Goal: Check status

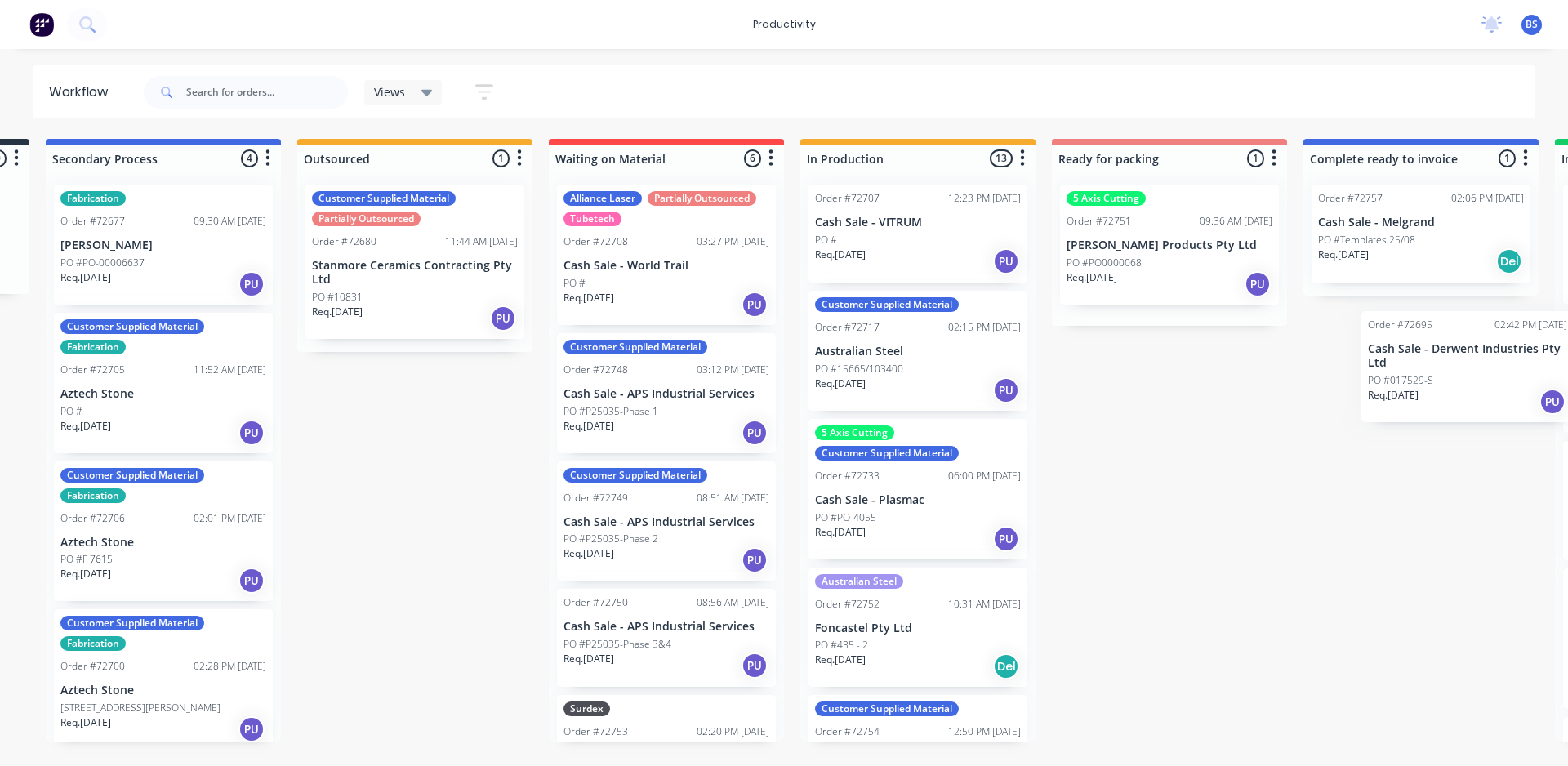
scroll to position [0, 377]
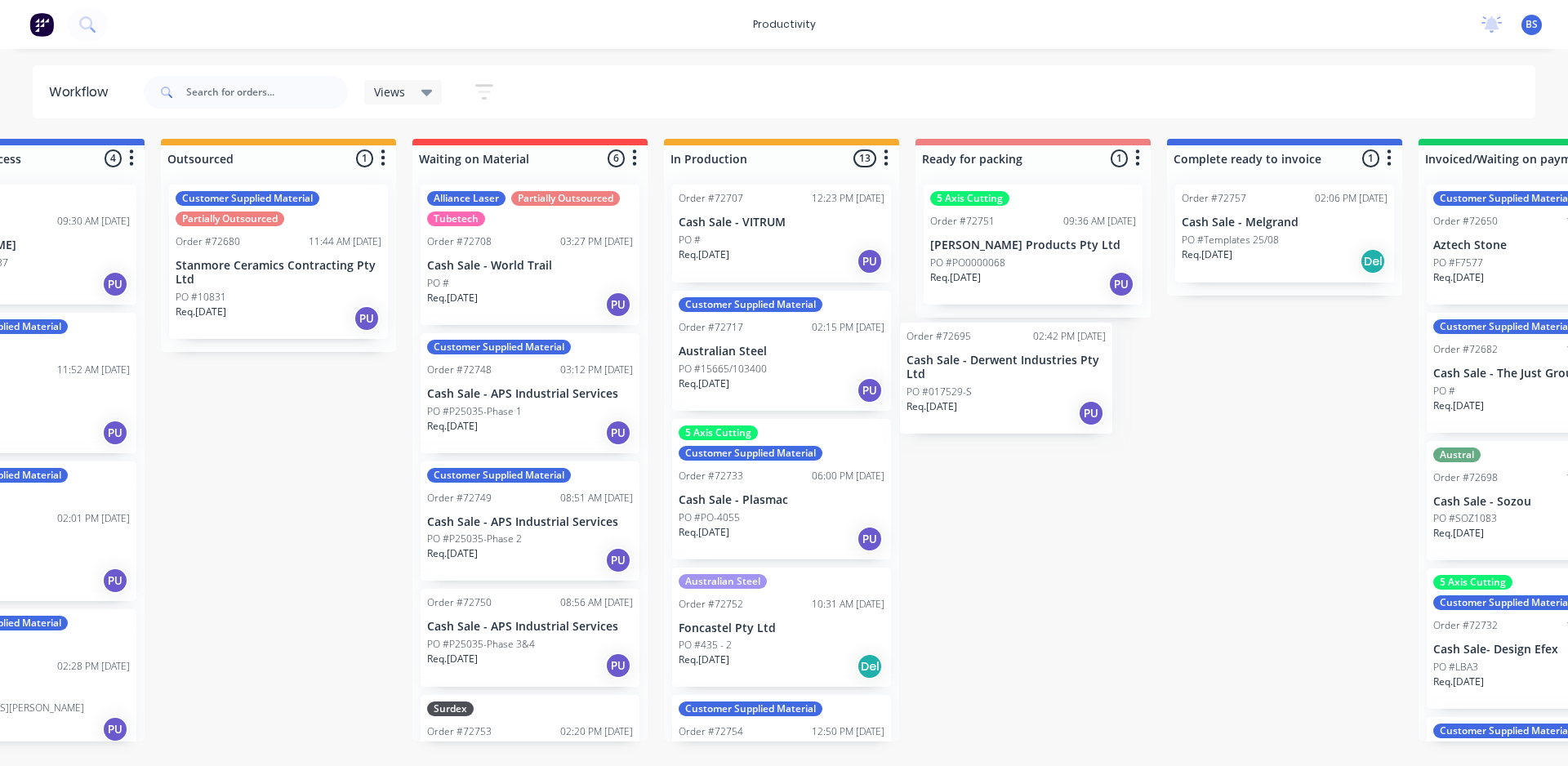
drag, startPoint x: 1126, startPoint y: 232, endPoint x: 981, endPoint y: 368, distance: 198.8
click at [981, 368] on div "Submitted 0 Sort By Created date Required date Order number Customer name Most …" at bounding box center [1091, 440] width 2960 height 603
drag, startPoint x: 762, startPoint y: 233, endPoint x: 1035, endPoint y: 391, distance: 315.4
click at [1035, 391] on div "Submitted 0 Sort By Created date Required date Order number Customer name Most …" at bounding box center [1091, 440] width 2960 height 603
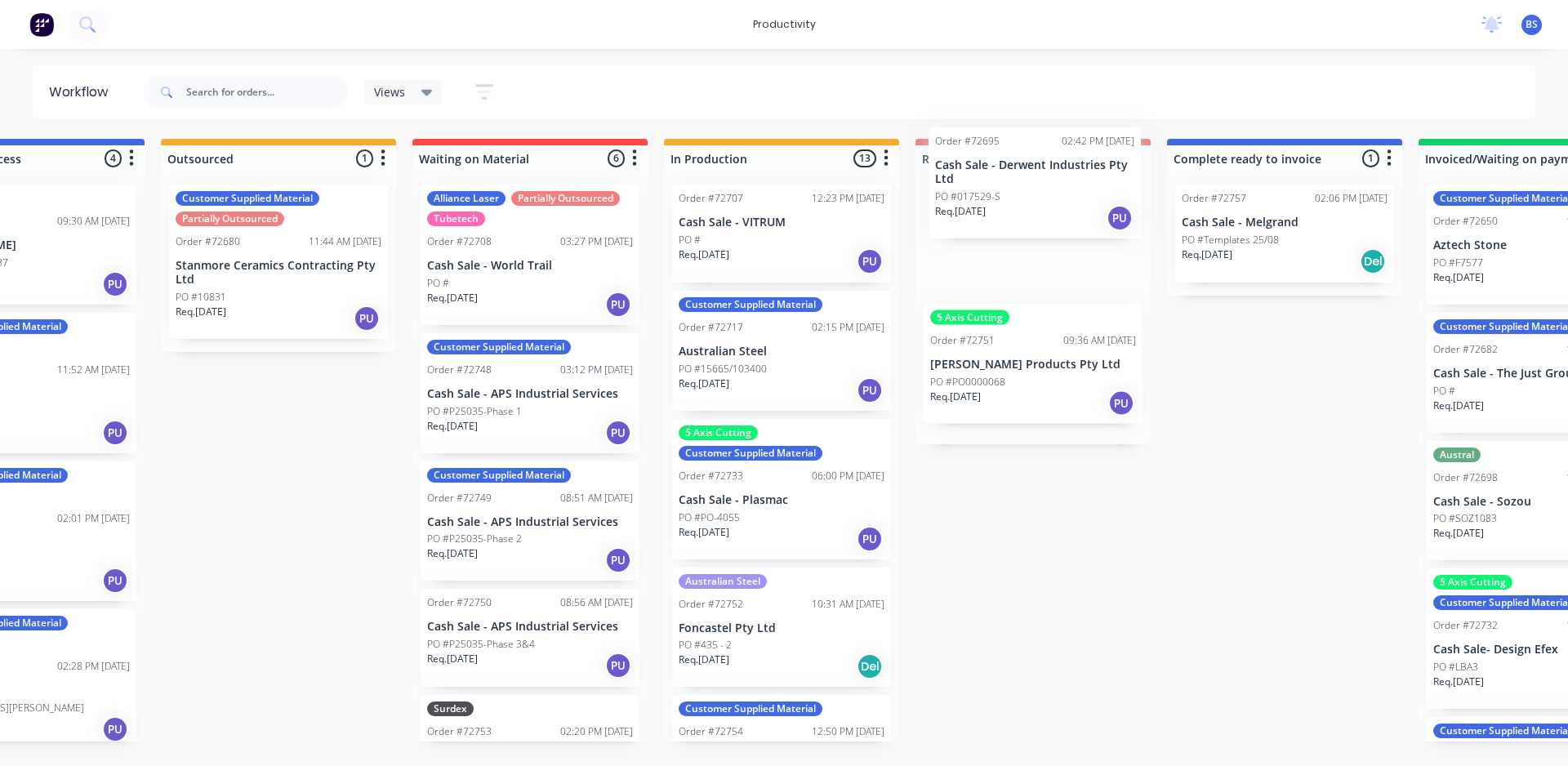
drag, startPoint x: 778, startPoint y: 239, endPoint x: 1038, endPoint y: 182, distance: 266.2
click at [1038, 182] on div "Submitted 0 Sort By Created date Required date Order number Customer name Most …" at bounding box center [1091, 440] width 2960 height 603
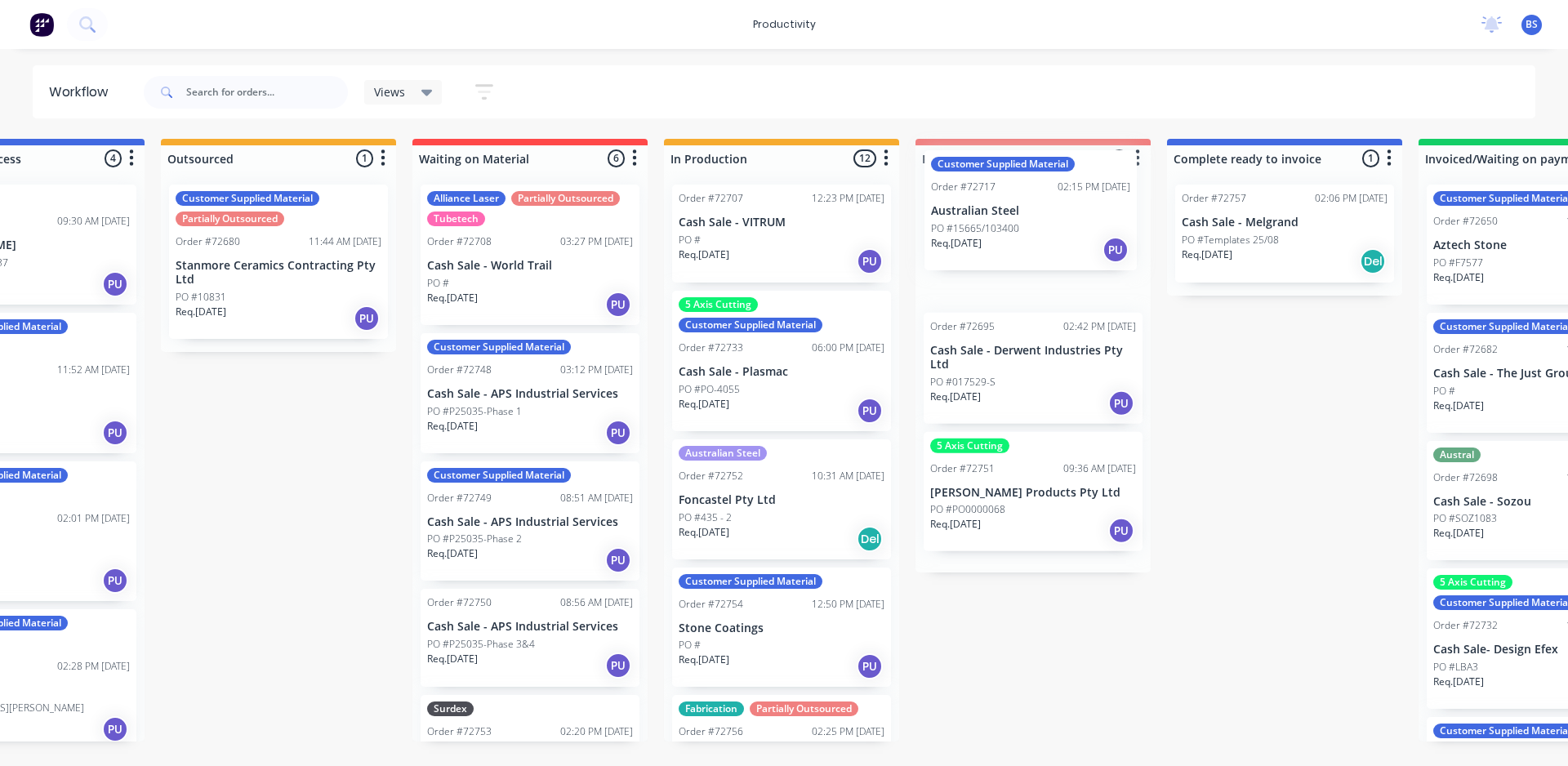
drag, startPoint x: 726, startPoint y: 371, endPoint x: 989, endPoint y: 227, distance: 299.8
click at [989, 227] on div "Submitted 0 Sort By Created date Required date Order number Customer name Most …" at bounding box center [1091, 440] width 2960 height 603
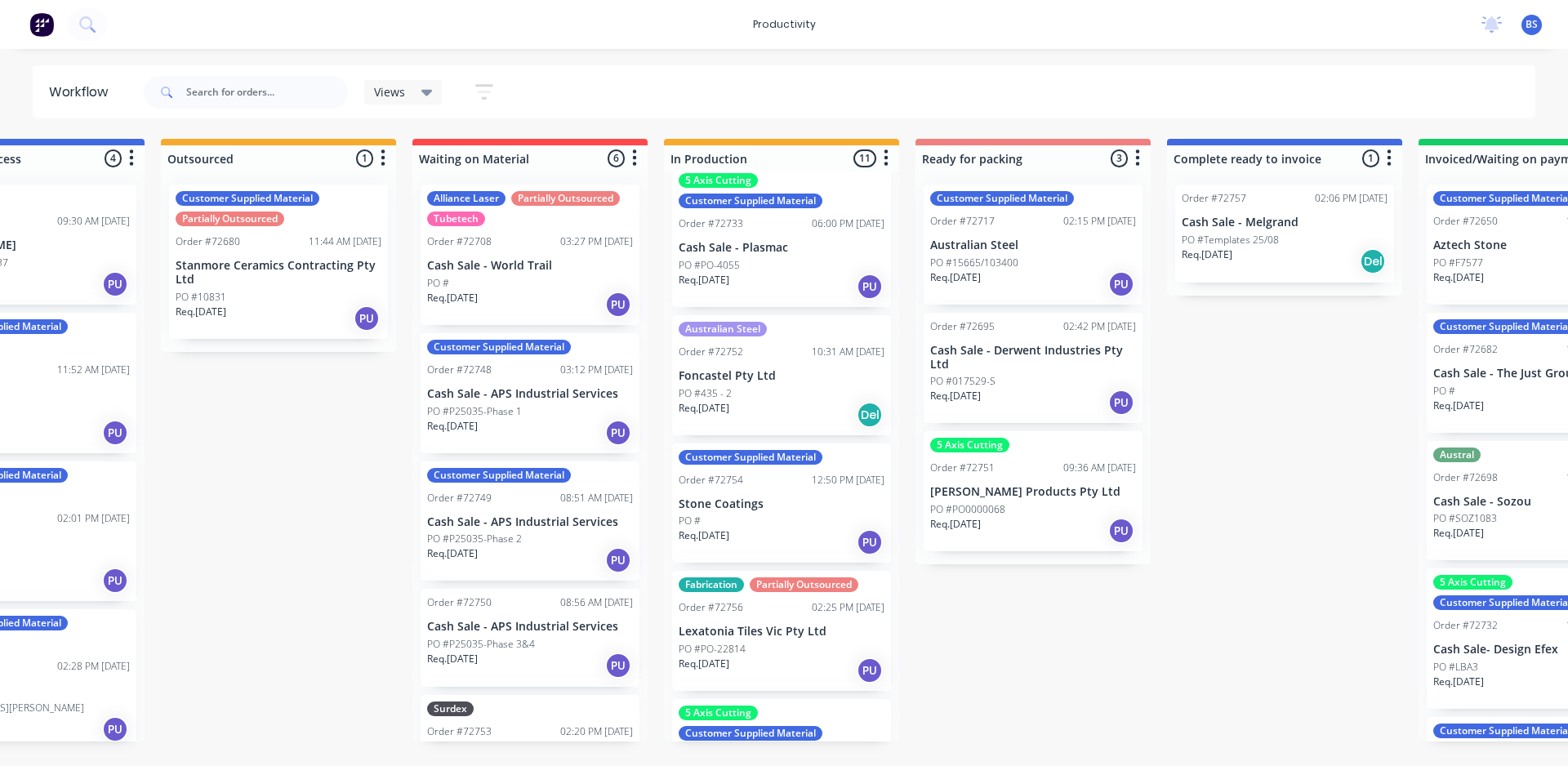
scroll to position [163, 0]
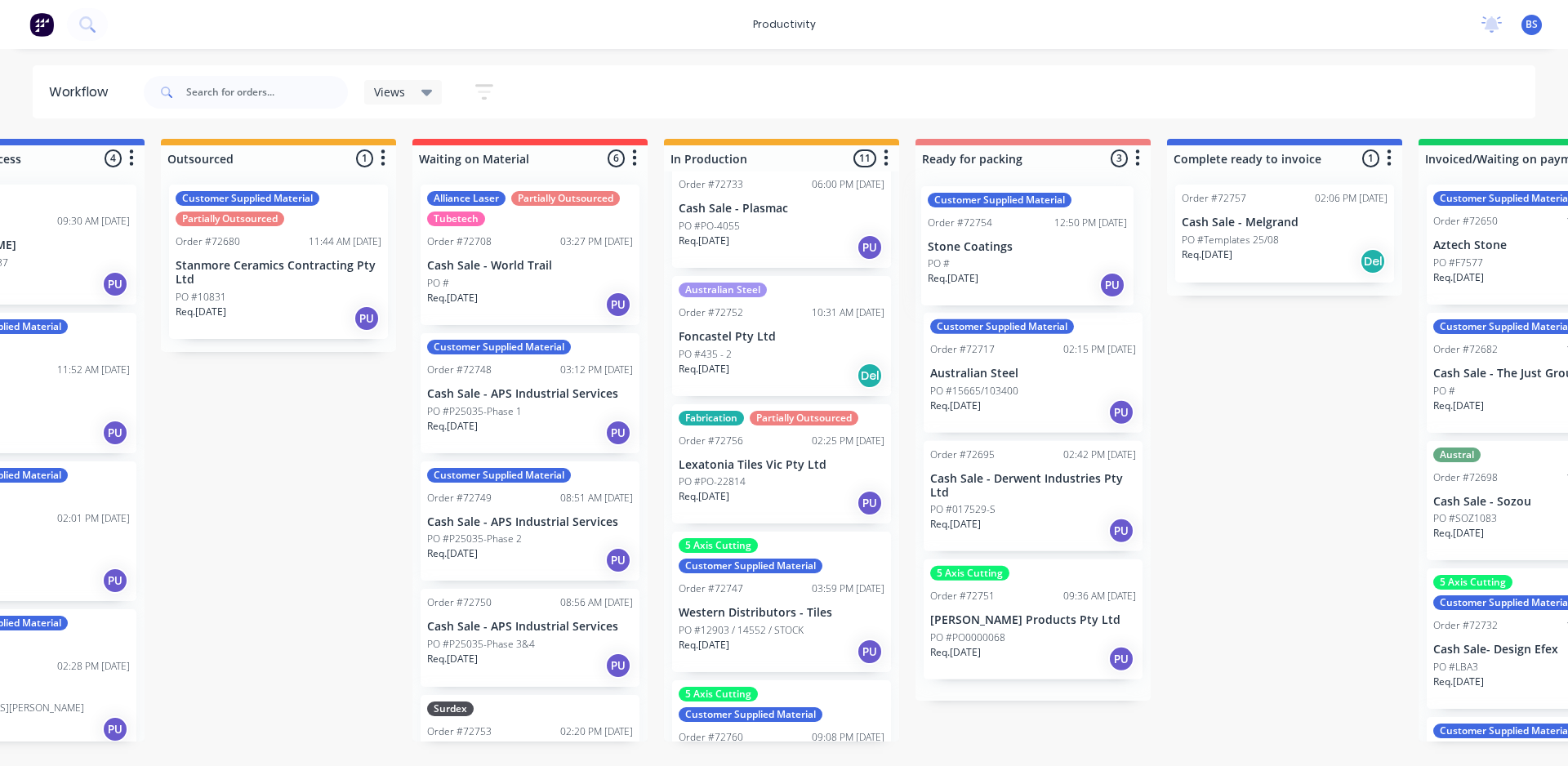
drag, startPoint x: 737, startPoint y: 501, endPoint x: 999, endPoint y: 281, distance: 342.1
click at [999, 281] on div "Submitted 0 Sort By Created date Required date Order number Customer name Most …" at bounding box center [1091, 440] width 2960 height 603
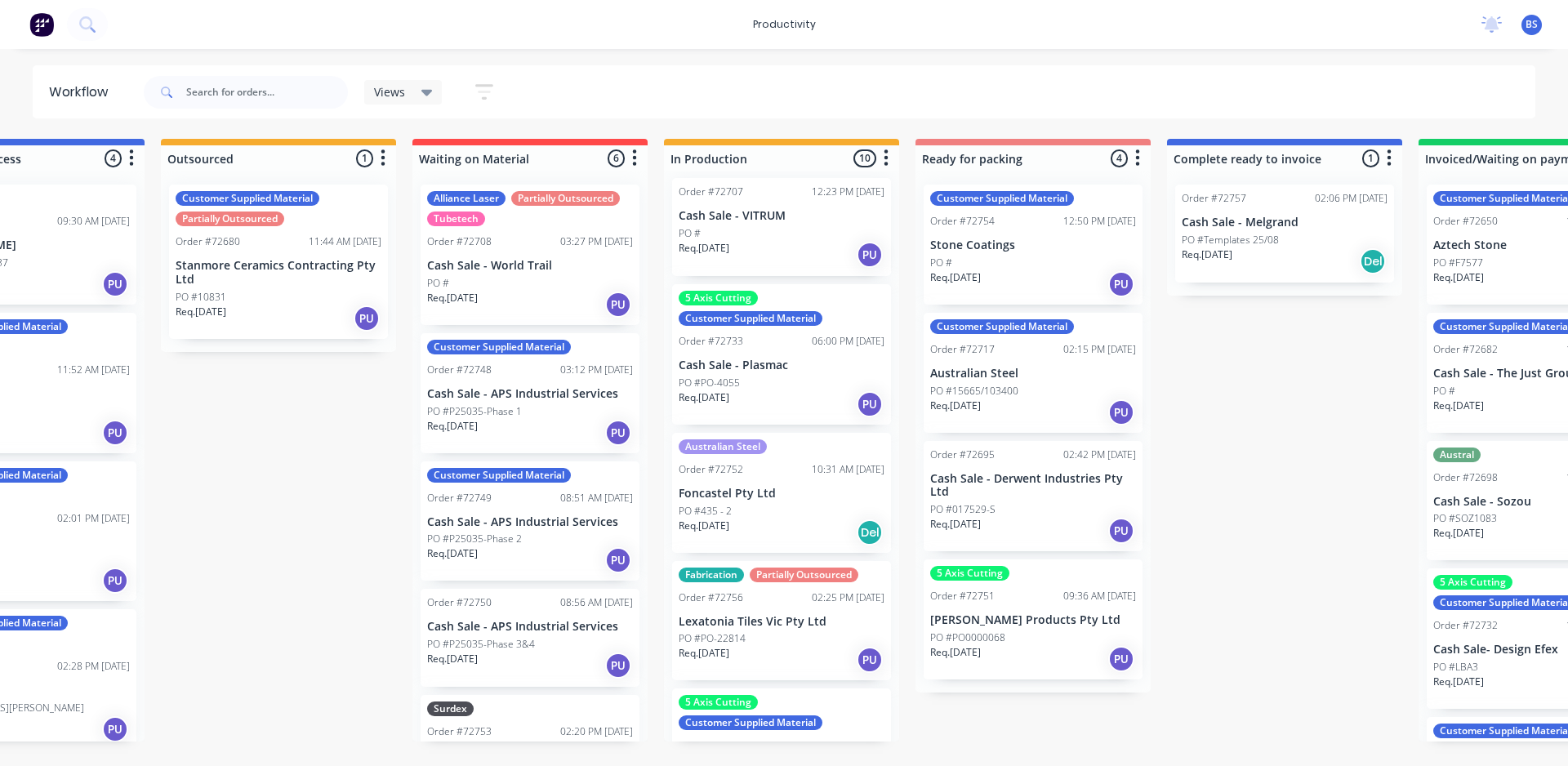
scroll to position [0, 0]
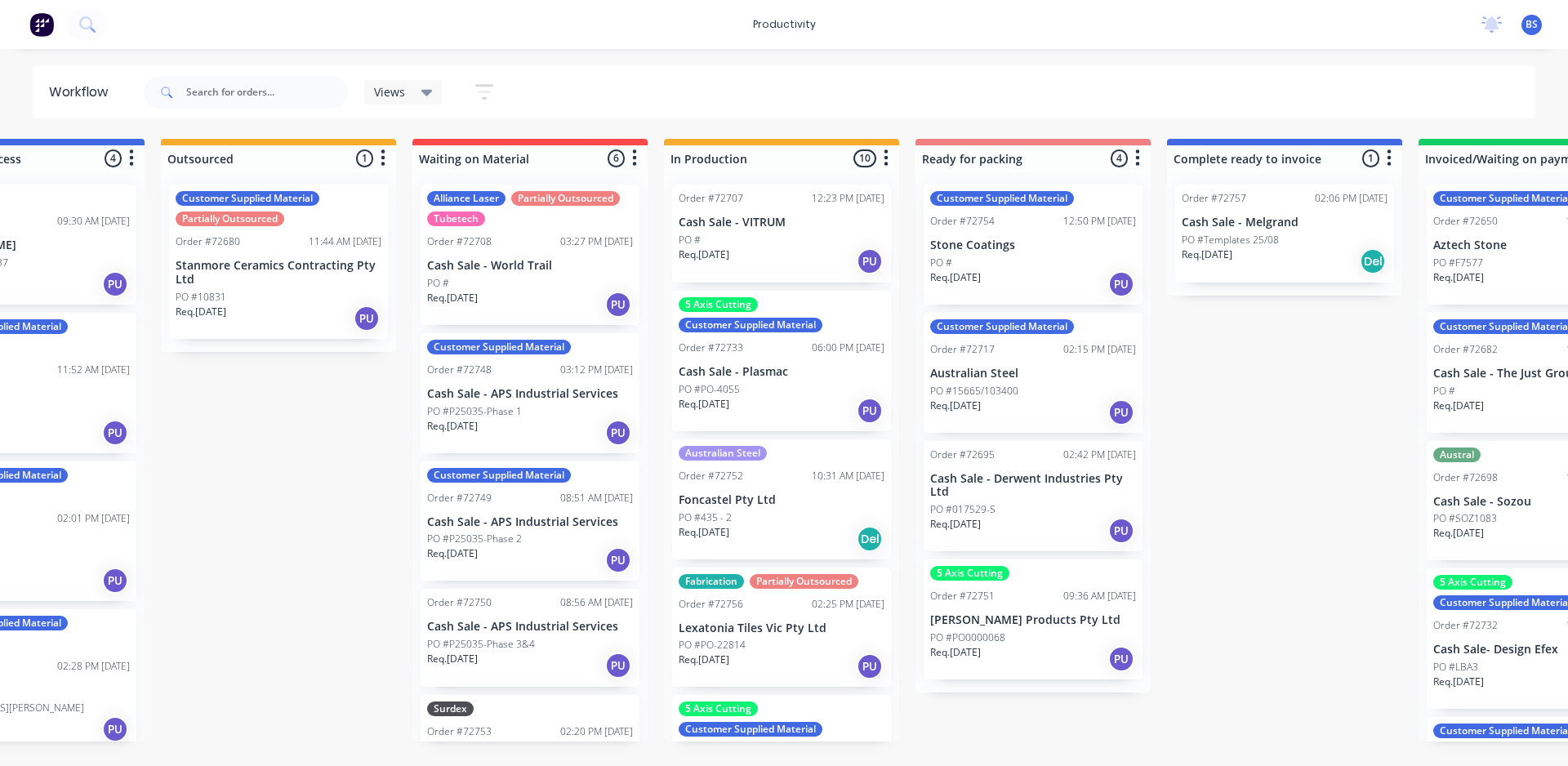
click at [1266, 260] on div "Req. 01/09/25 Del" at bounding box center [1284, 261] width 206 height 28
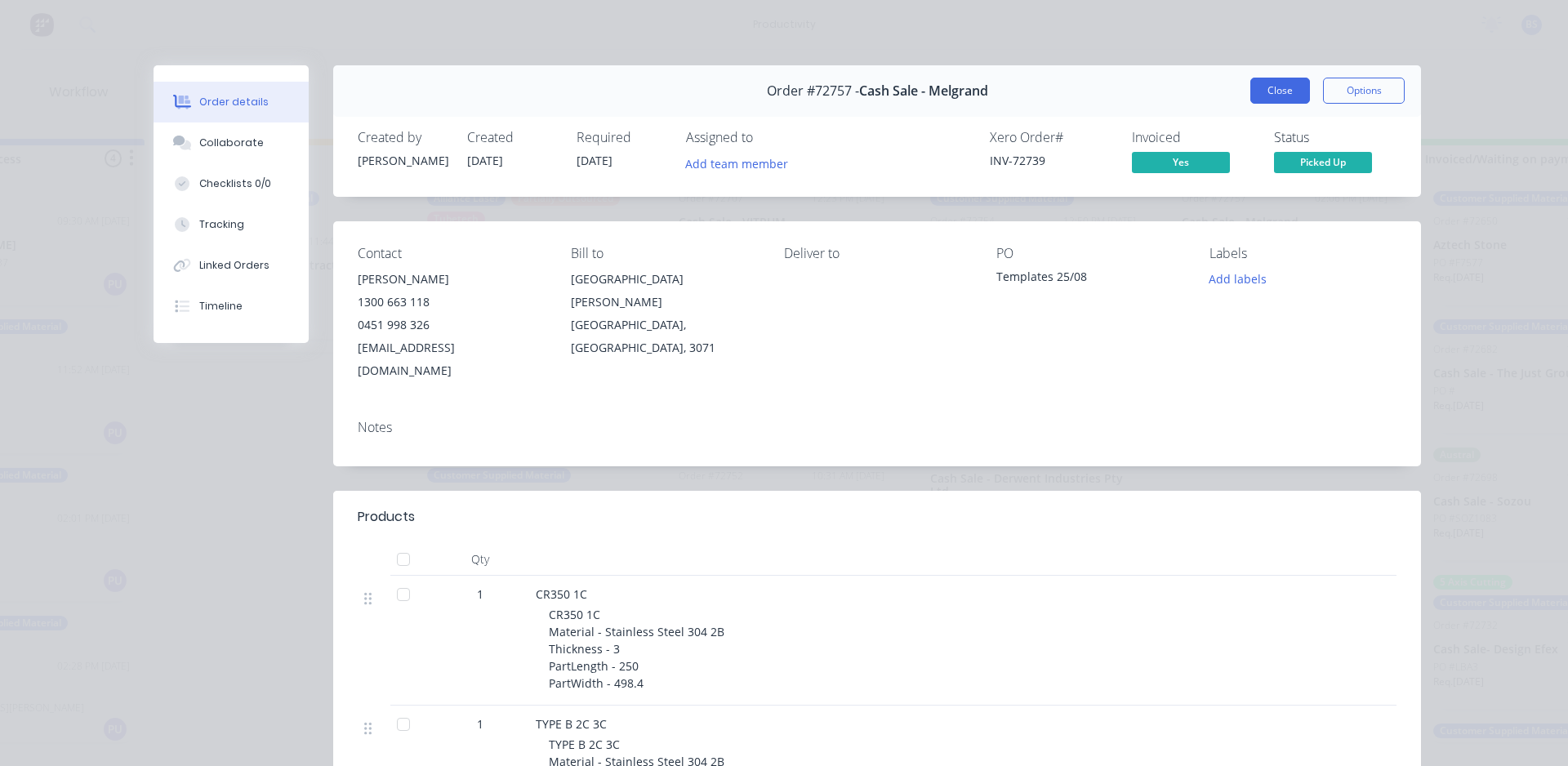
click at [1281, 86] on button "Close" at bounding box center [1280, 91] width 60 height 26
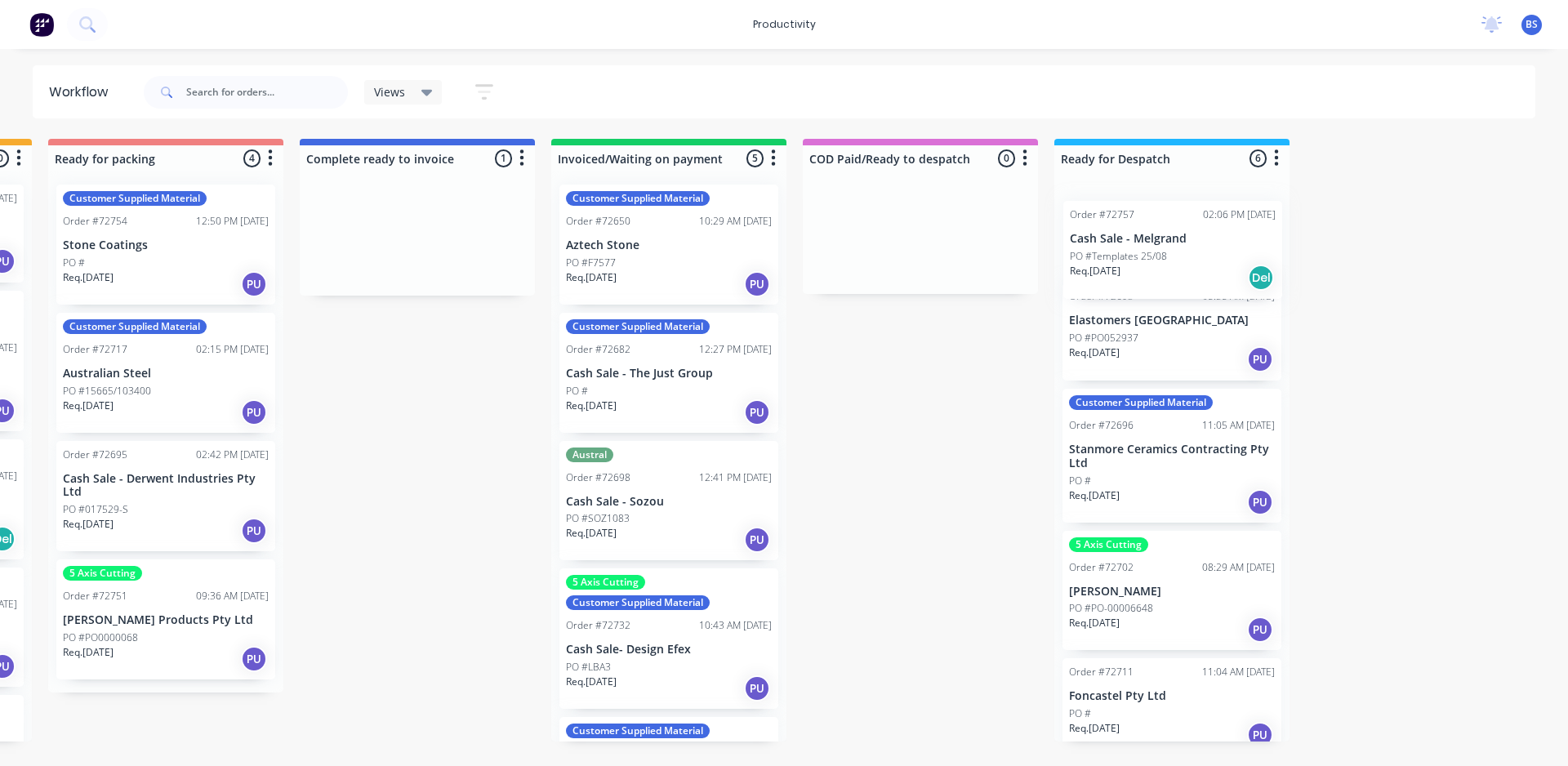
scroll to position [0, 1248]
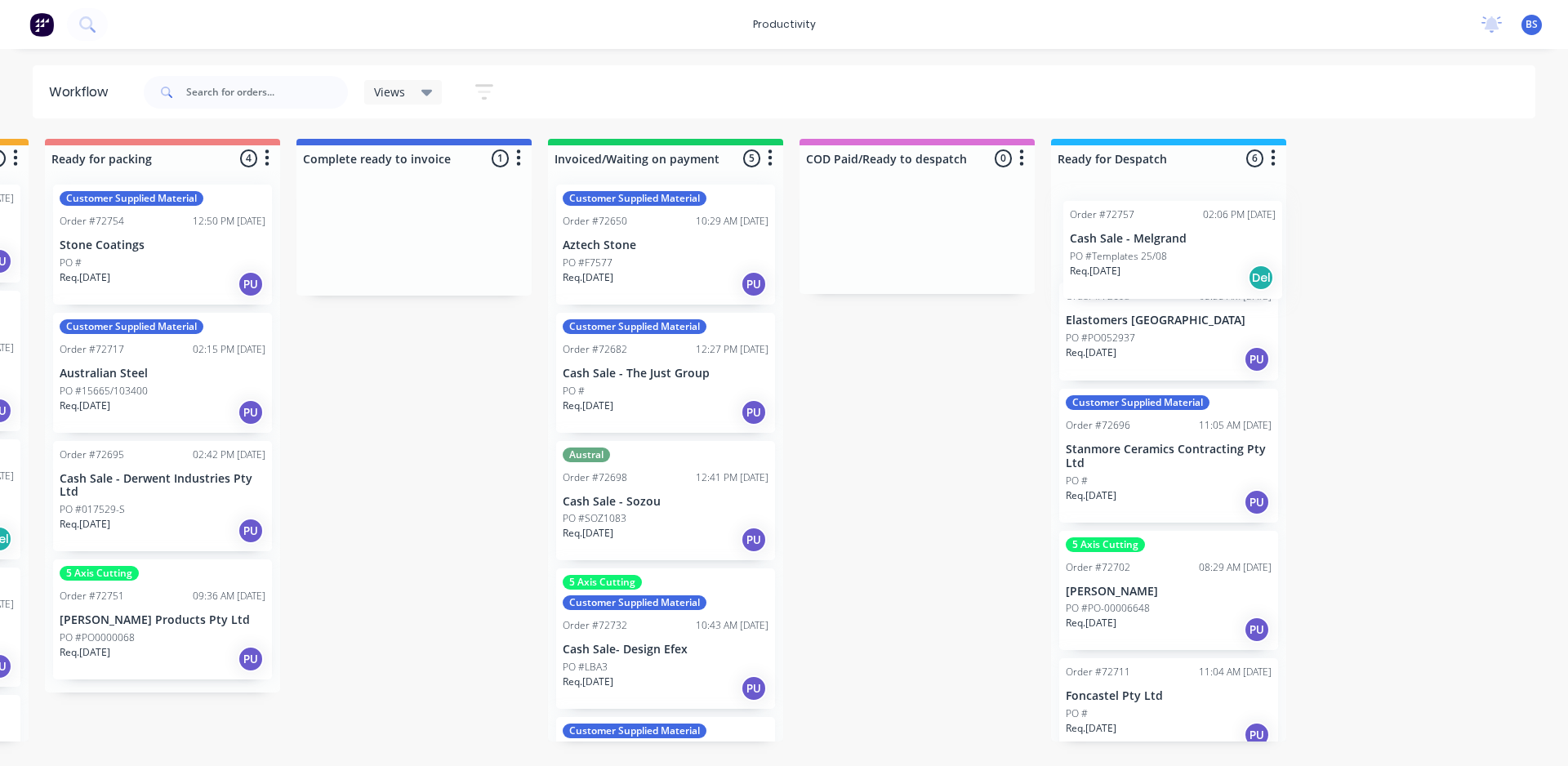
drag, startPoint x: 588, startPoint y: 241, endPoint x: 1135, endPoint y: 258, distance: 547.3
click at [1135, 258] on div "Submitted 0 Sort By Created date Required date Order number Customer name Most …" at bounding box center [220, 440] width 2960 height 603
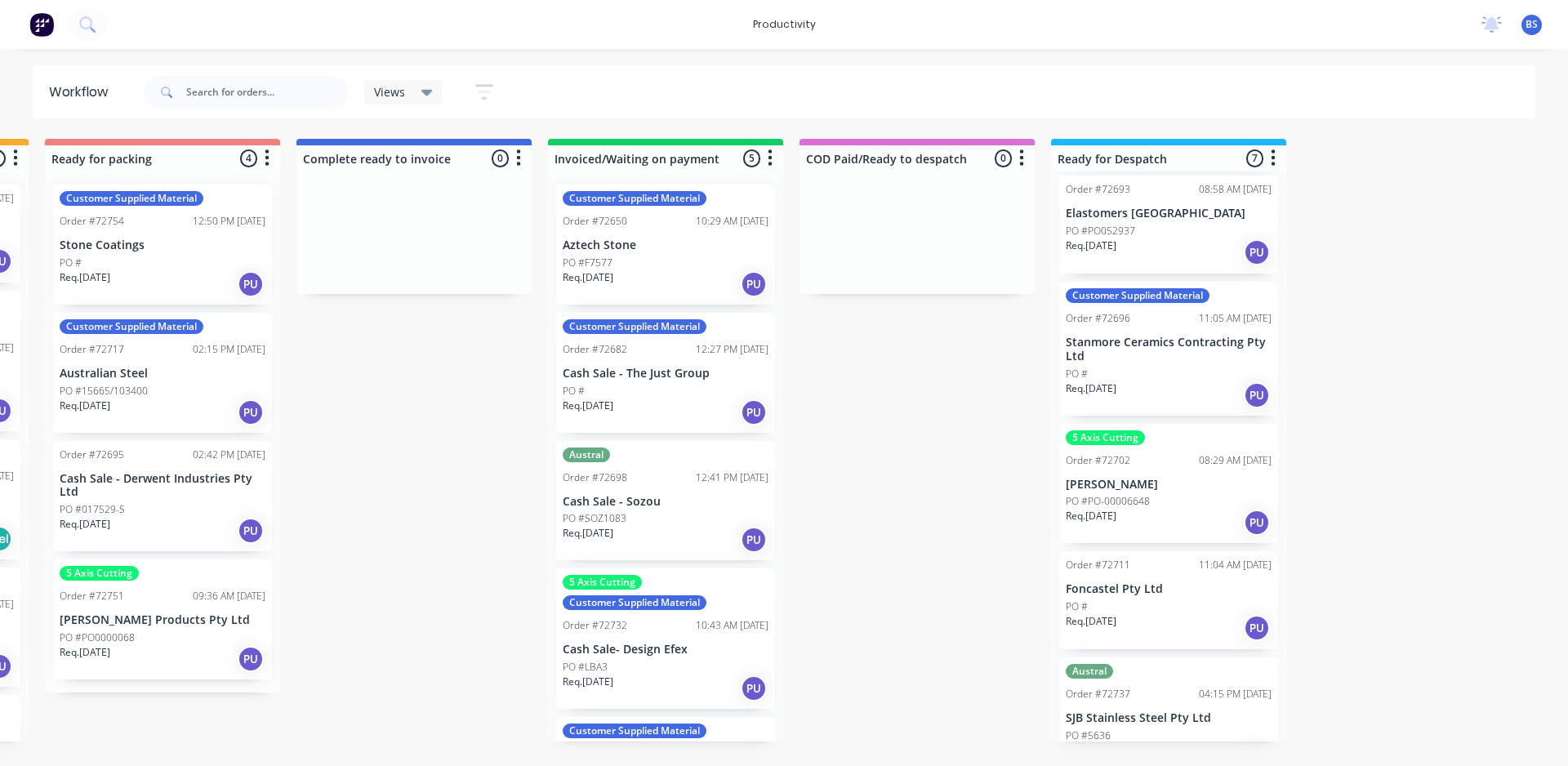
scroll to position [0, 0]
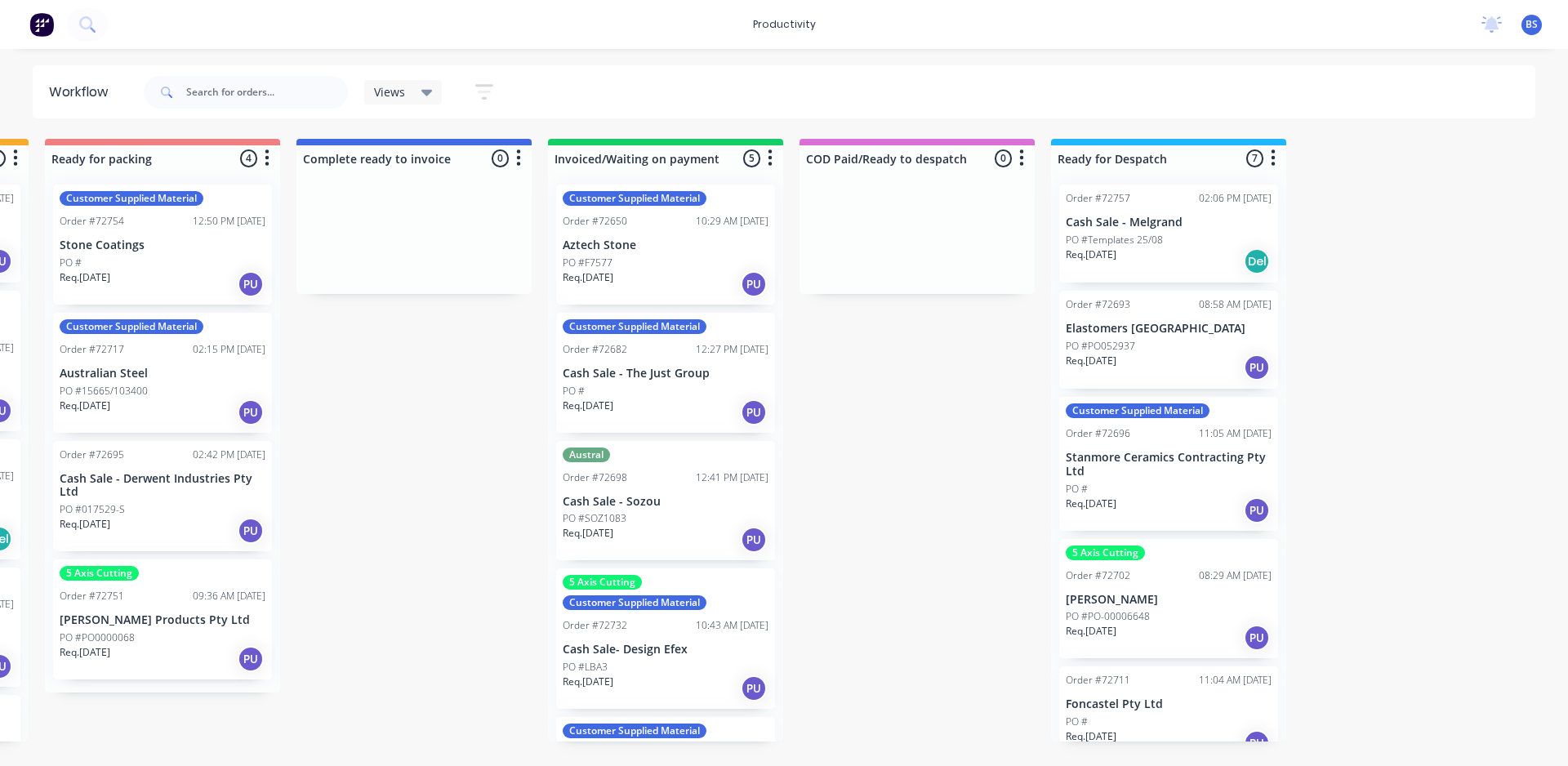
click at [1121, 240] on p "PO #Templates 25/08" at bounding box center [1114, 239] width 97 height 15
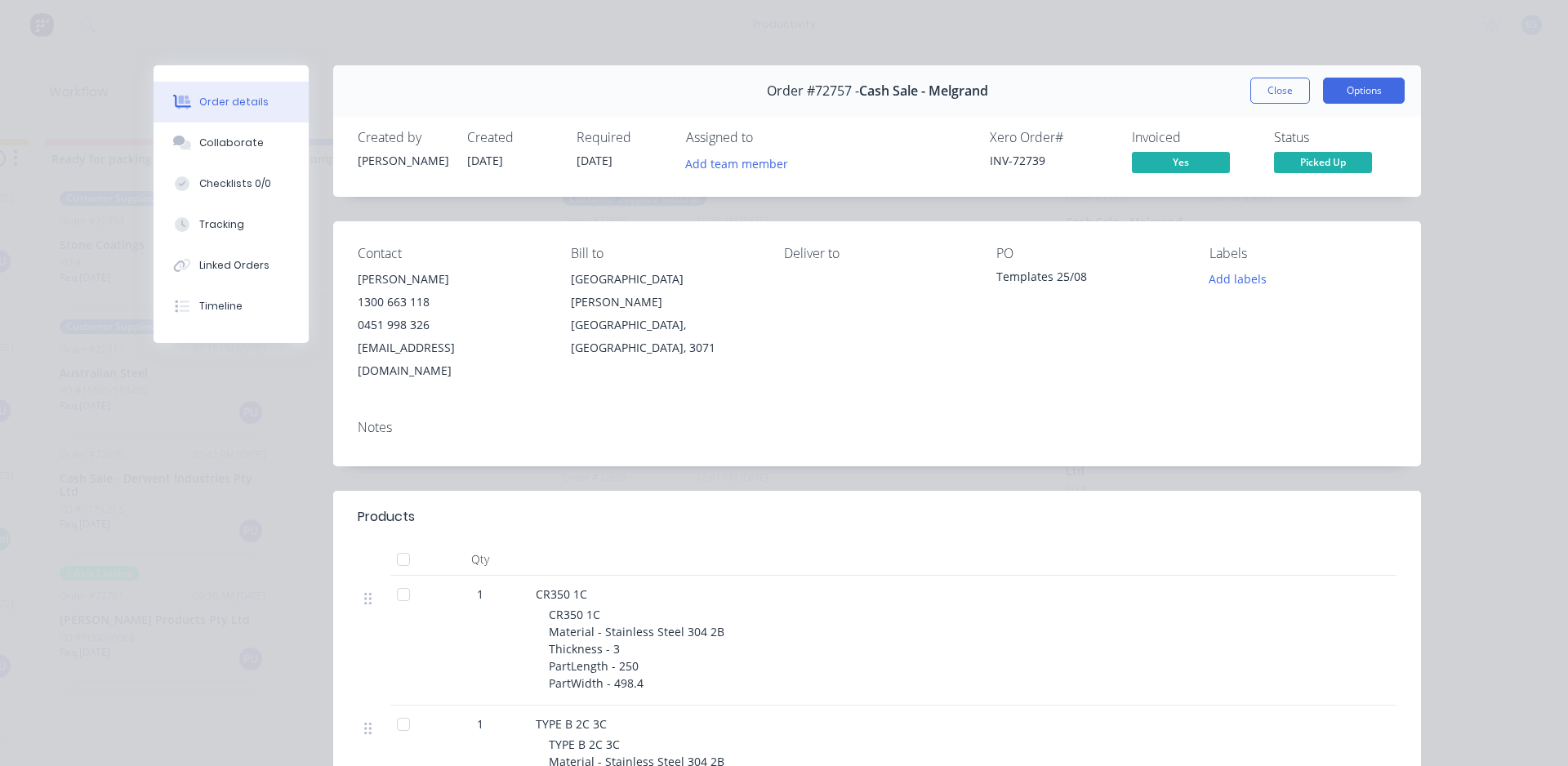
click at [1345, 87] on button "Options" at bounding box center [1364, 91] width 81 height 26
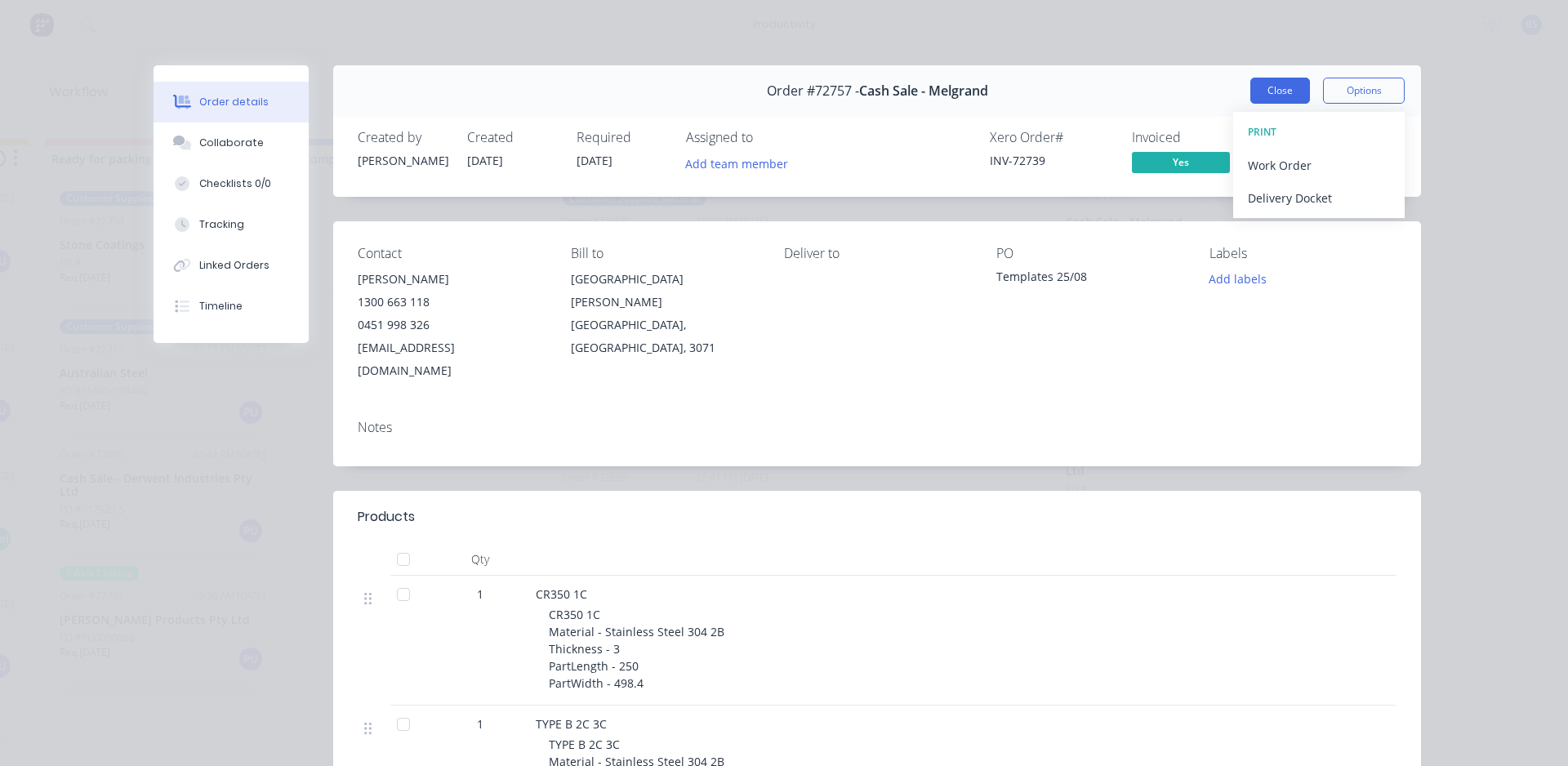
click at [1279, 96] on button "Close" at bounding box center [1280, 91] width 60 height 26
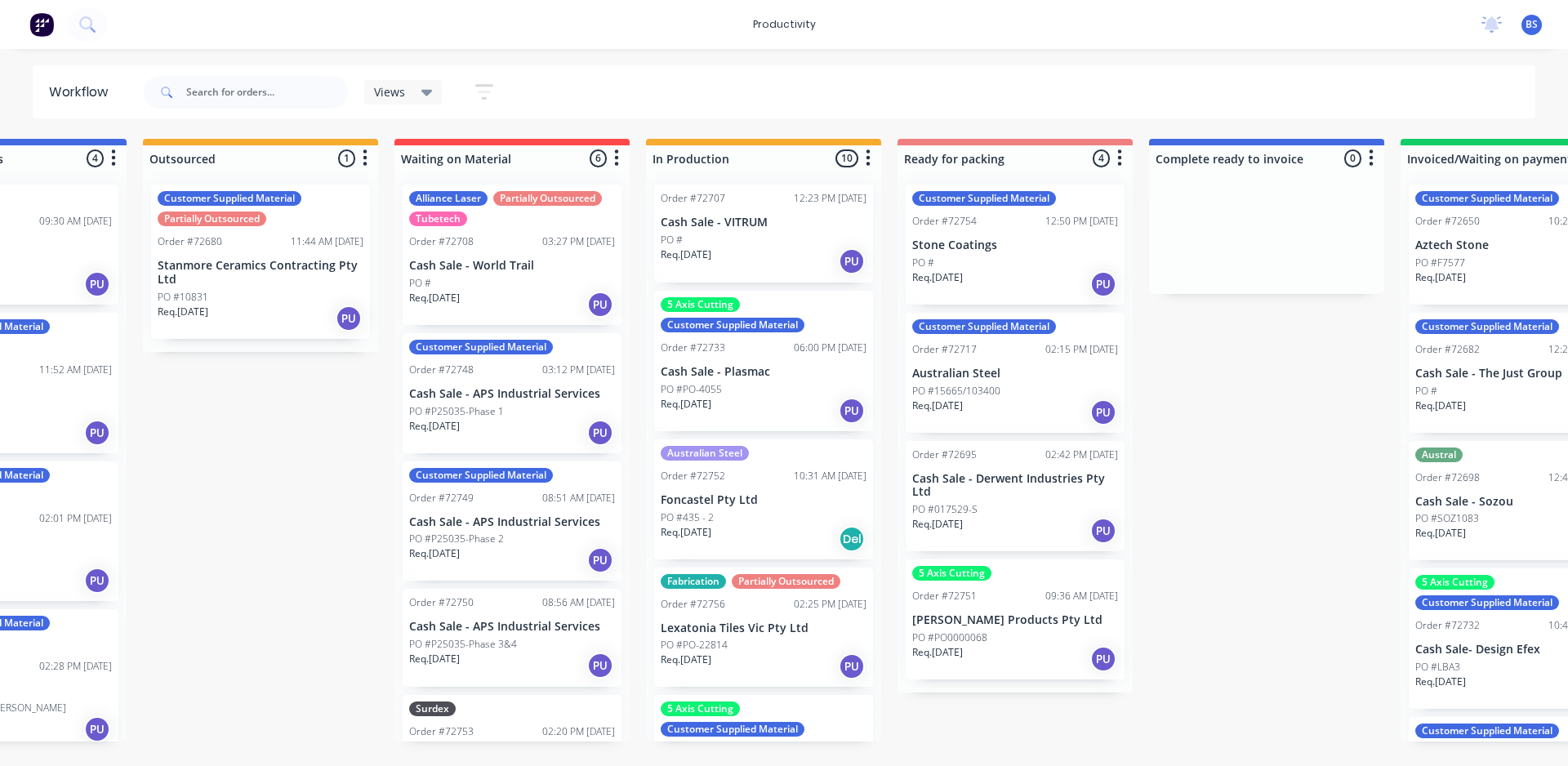
scroll to position [0, 394]
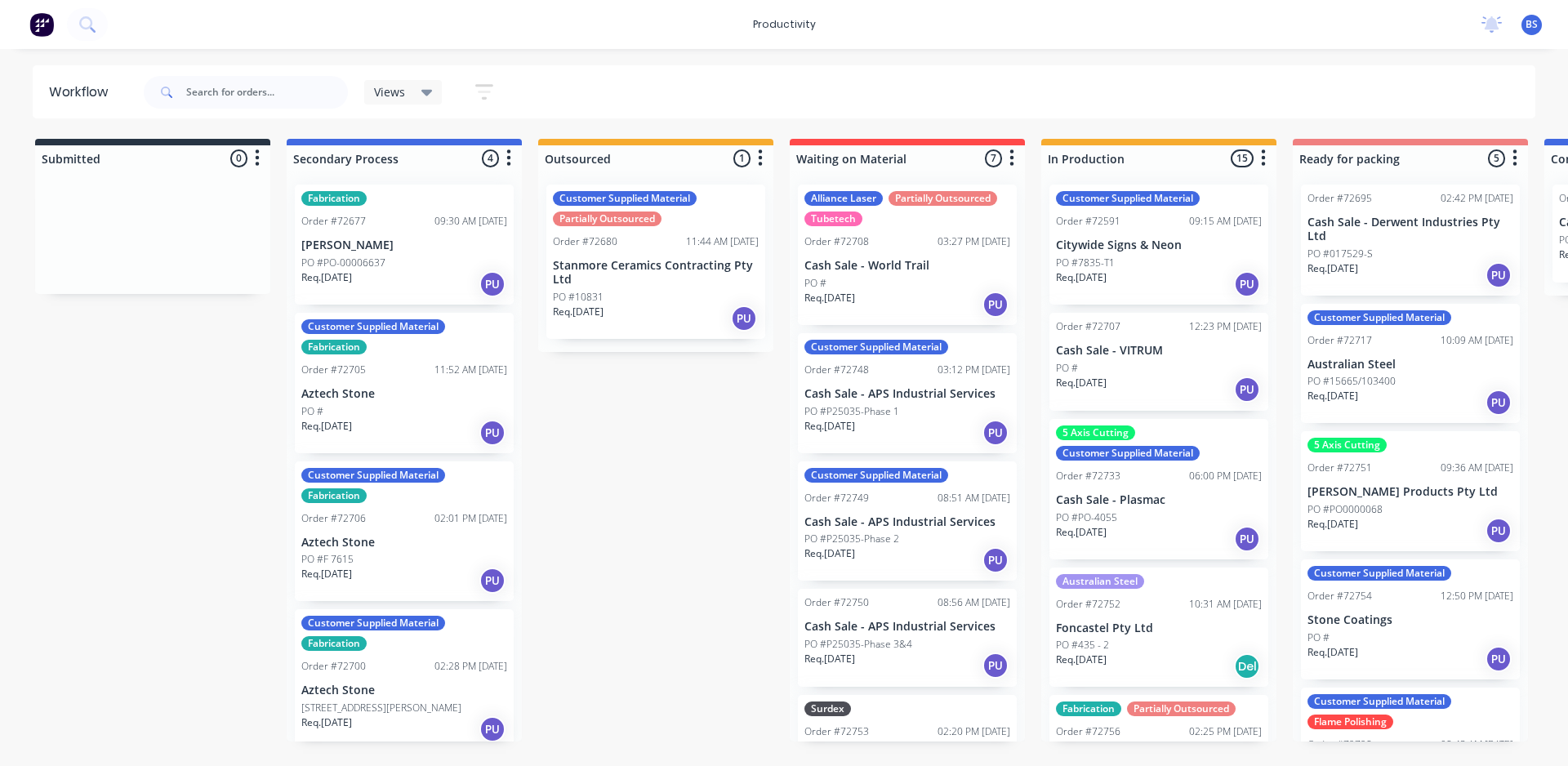
click at [421, 90] on icon at bounding box center [426, 92] width 11 height 18
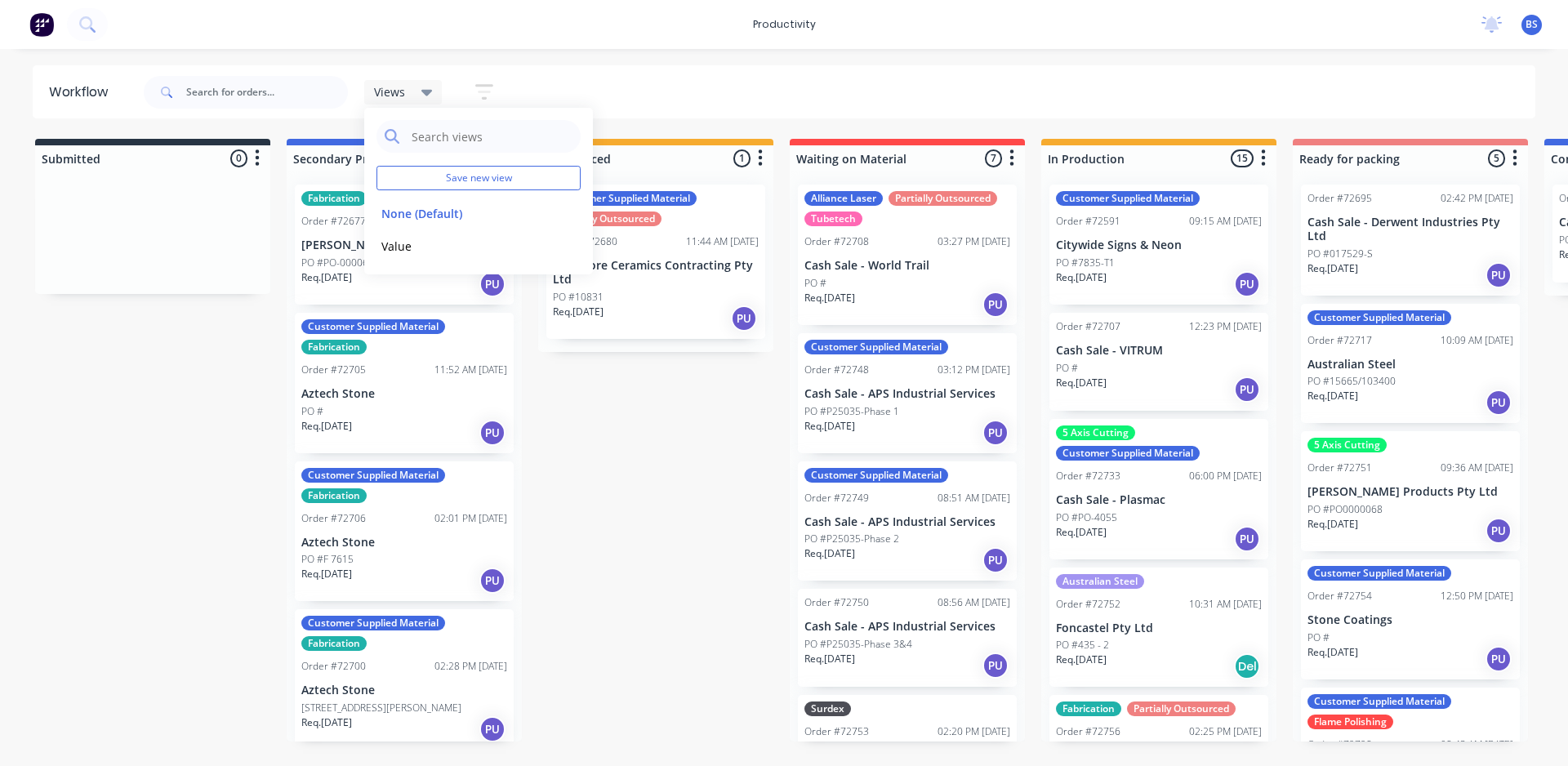
click at [776, 91] on div "Views Save new view None (Default) edit Value edit Show/Hide statuses Show line…" at bounding box center [838, 92] width 1396 height 49
